Goal: Information Seeking & Learning: Learn about a topic

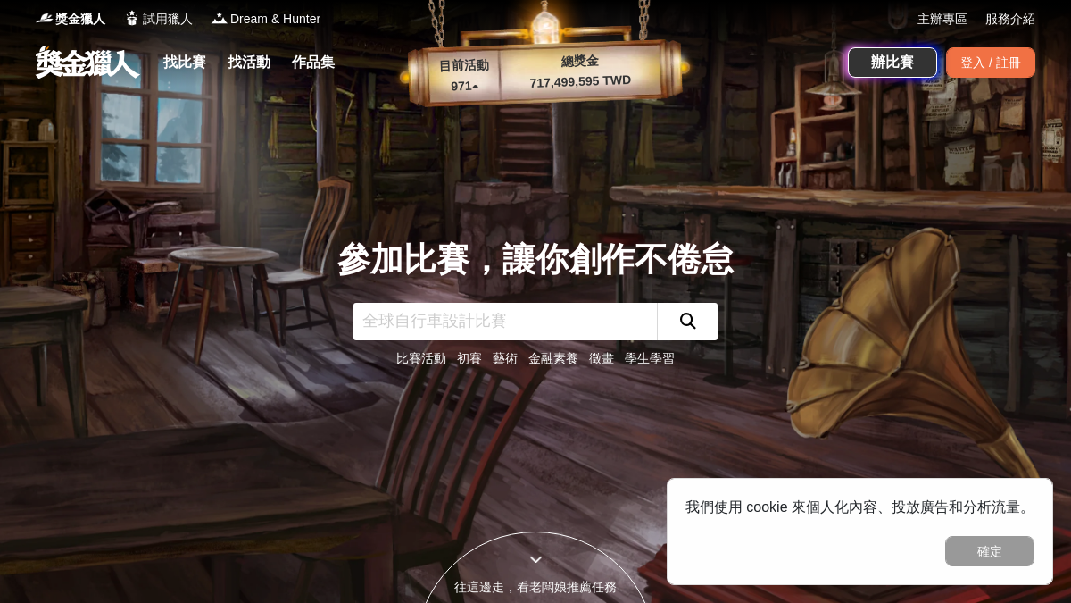
click at [520, 319] on input "text" at bounding box center [505, 321] width 304 height 37
click at [192, 72] on link "找比賽" at bounding box center [184, 62] width 57 height 25
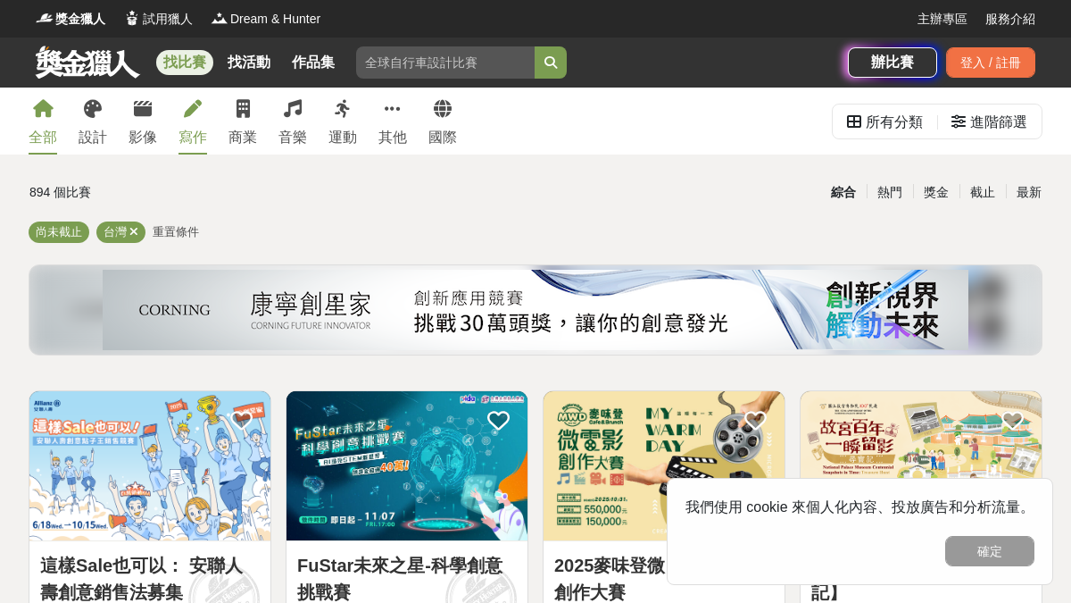
click at [187, 131] on div "寫作" at bounding box center [193, 137] width 29 height 21
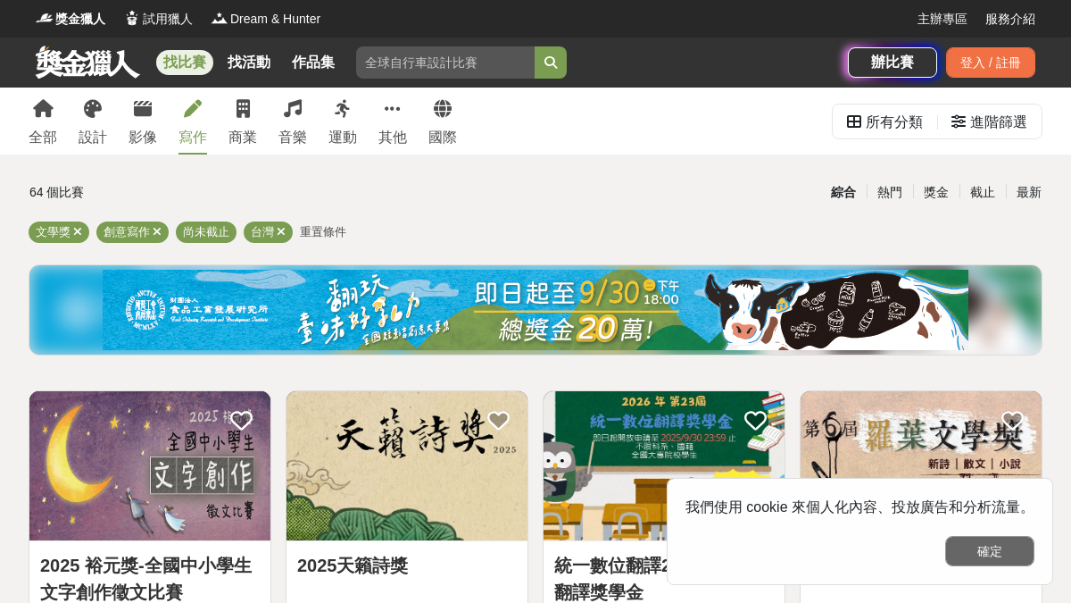
click at [977, 558] on button "確定" at bounding box center [989, 551] width 89 height 30
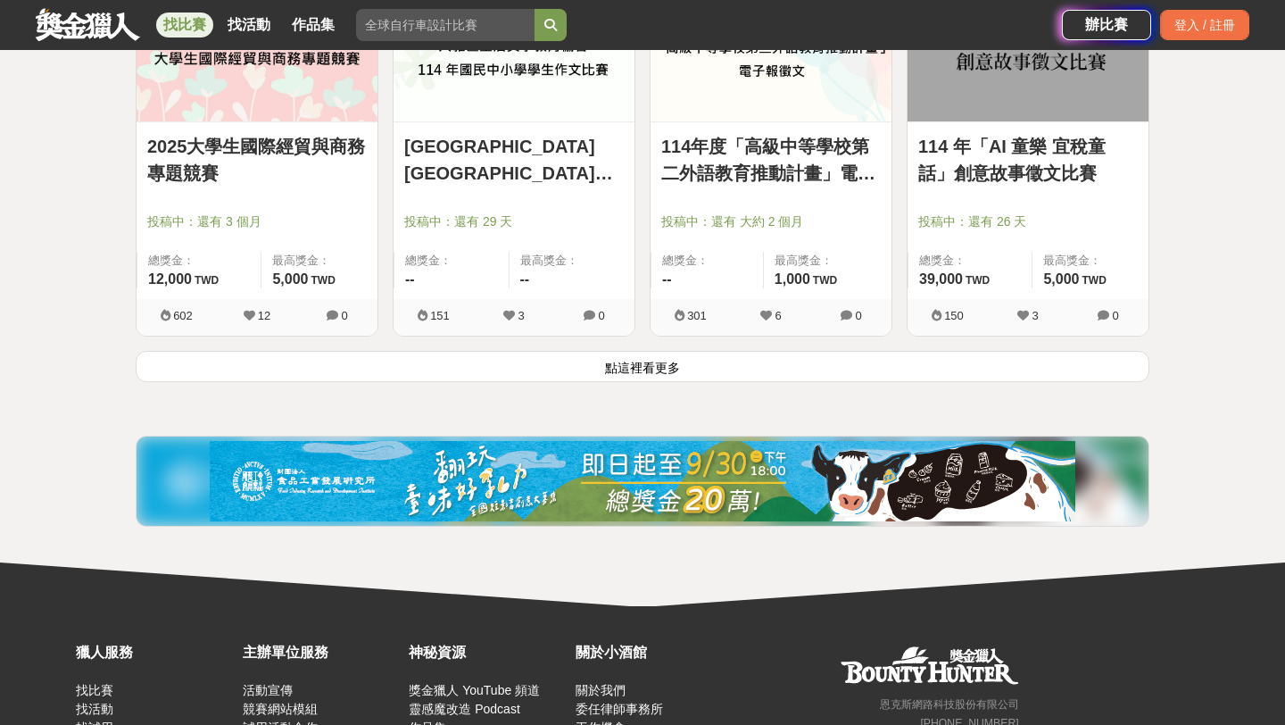
scroll to position [2349, 0]
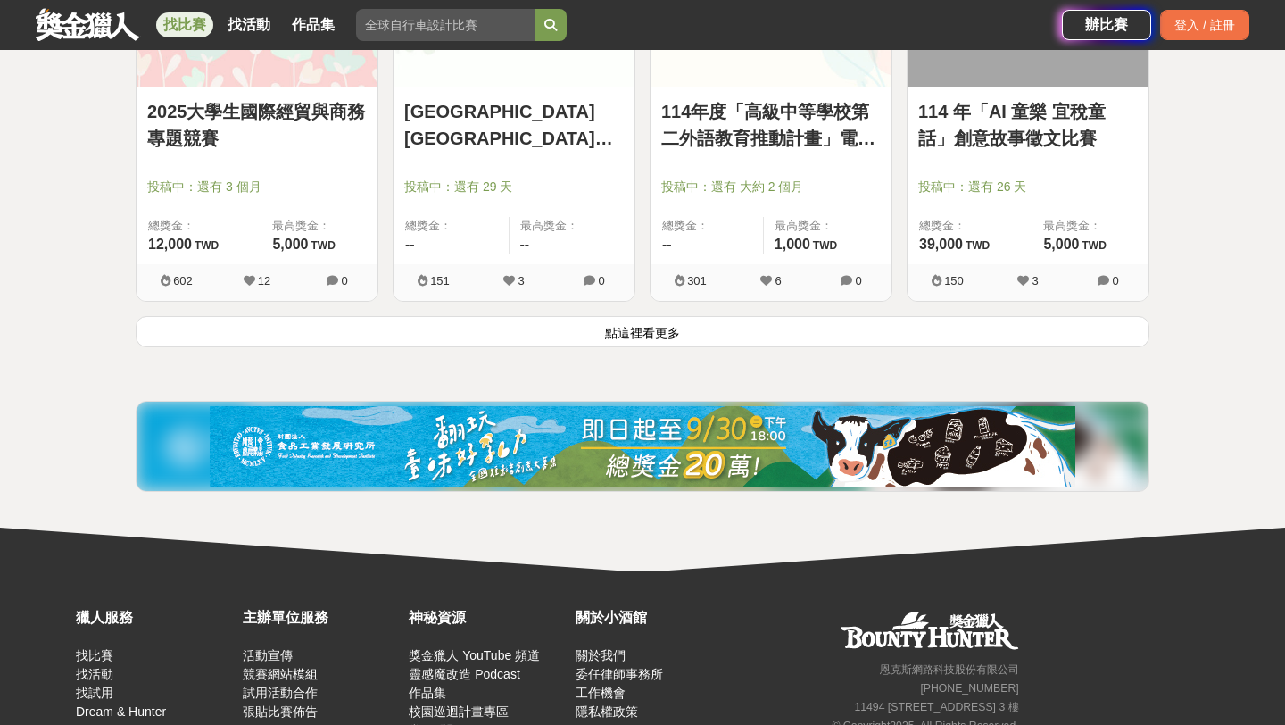
click at [444, 342] on button "點這裡看更多" at bounding box center [643, 331] width 1014 height 31
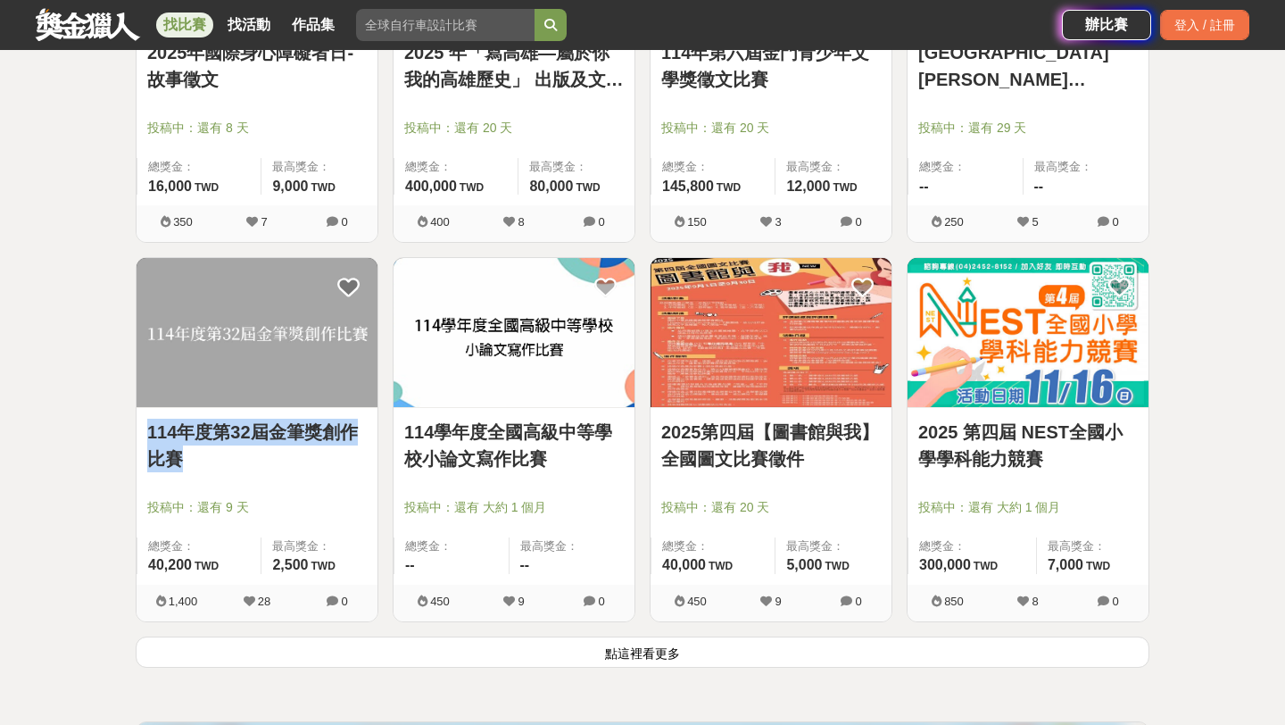
scroll to position [4719, 0]
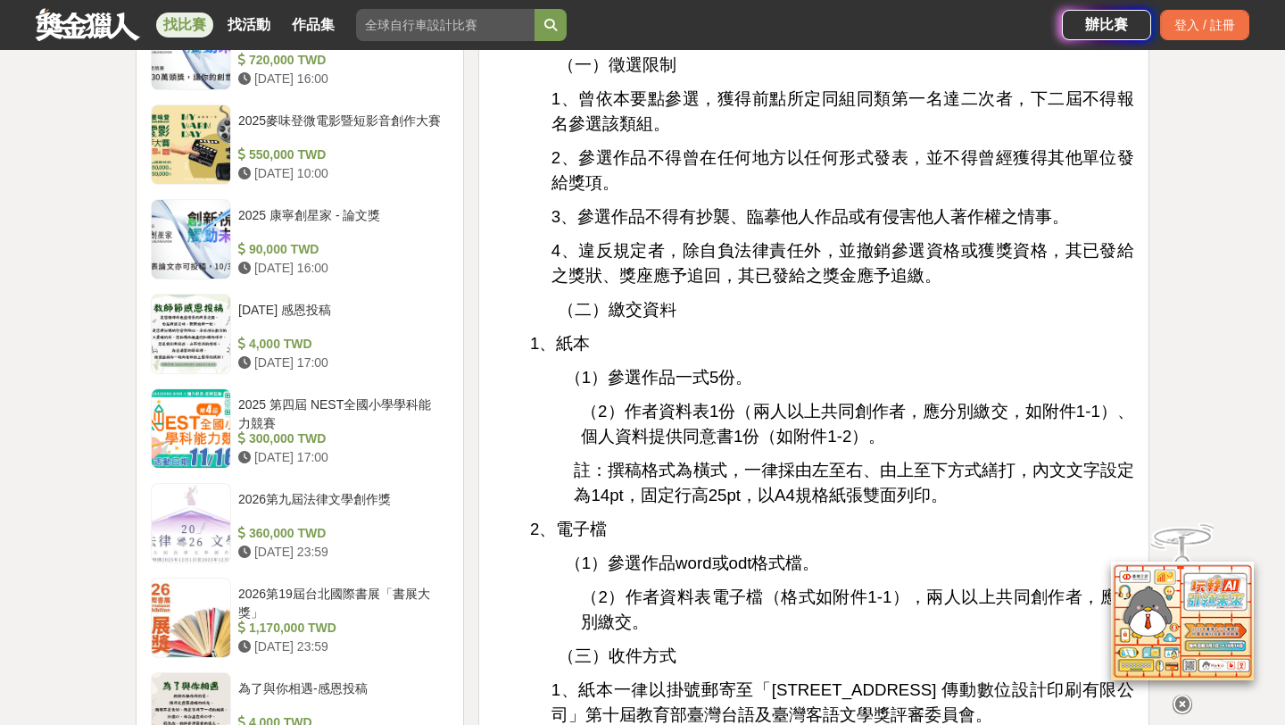
scroll to position [1784, 0]
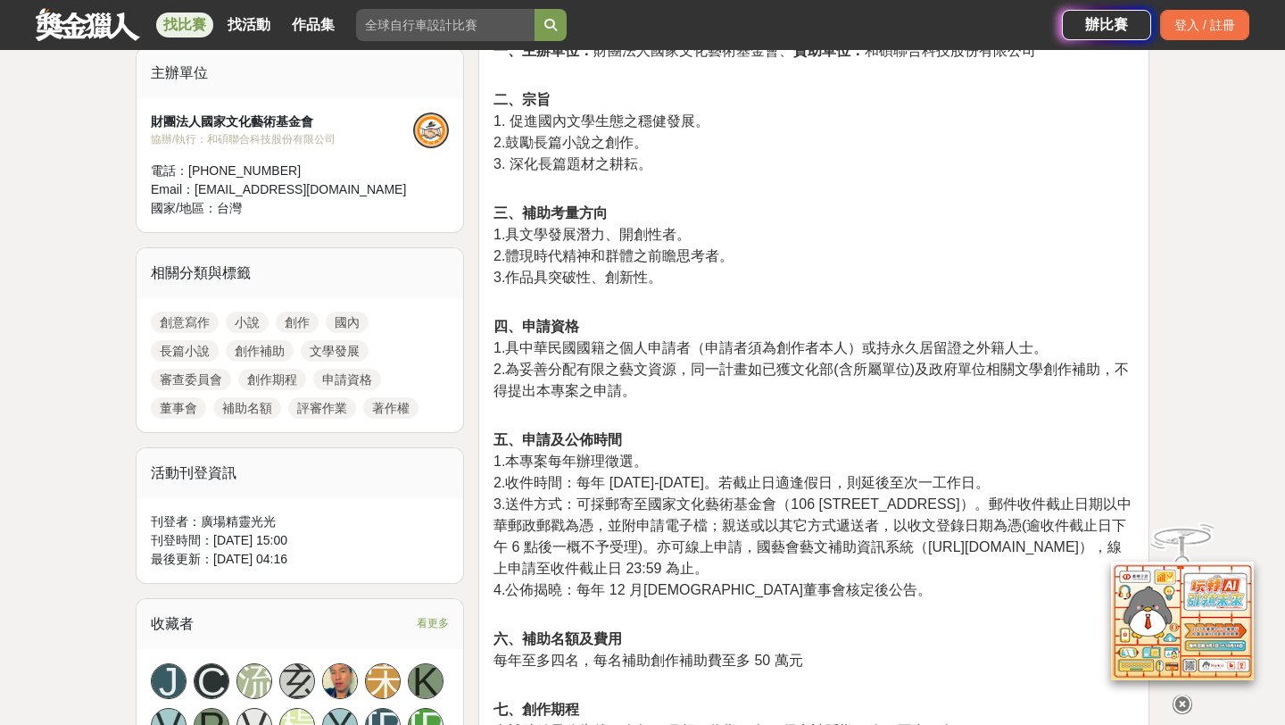
scroll to position [1144, 0]
